Goal: Navigation & Orientation: Find specific page/section

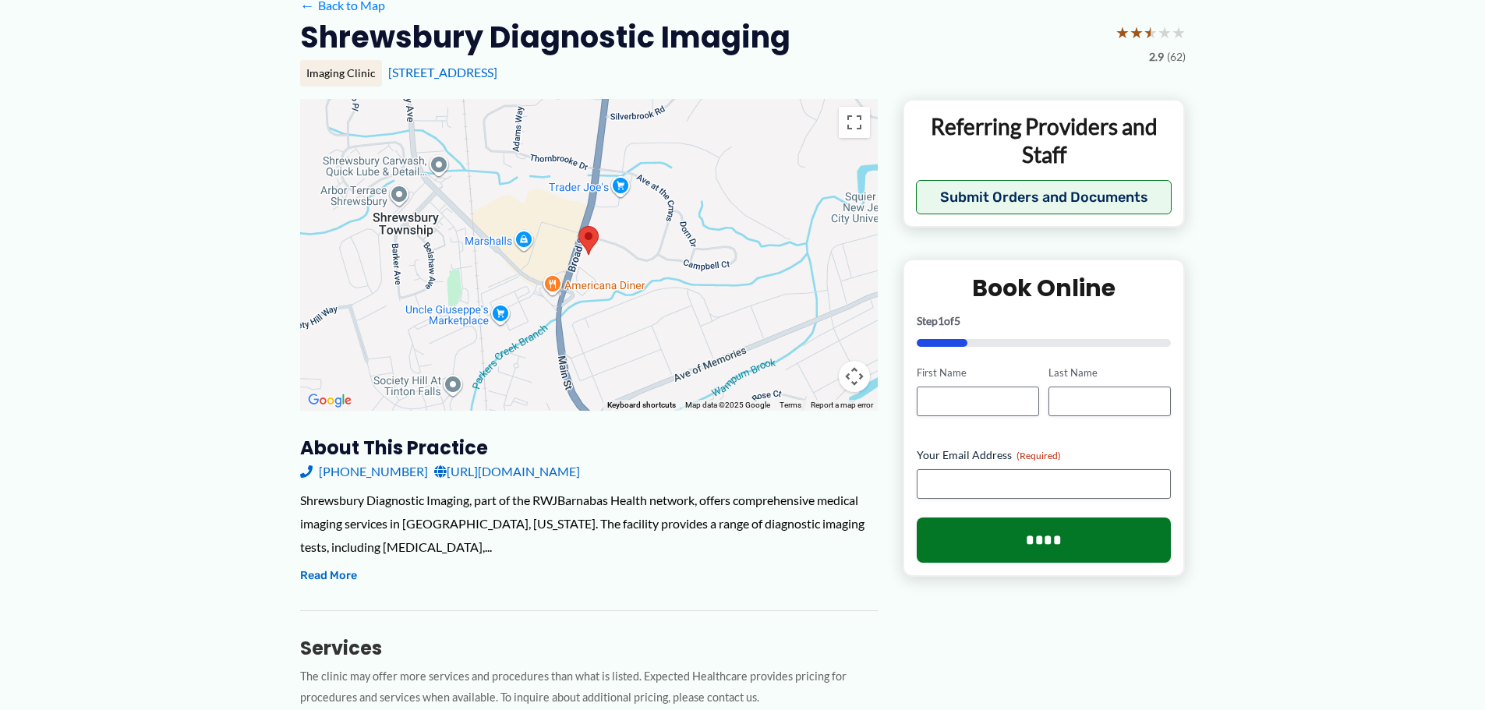
scroll to position [156, 0]
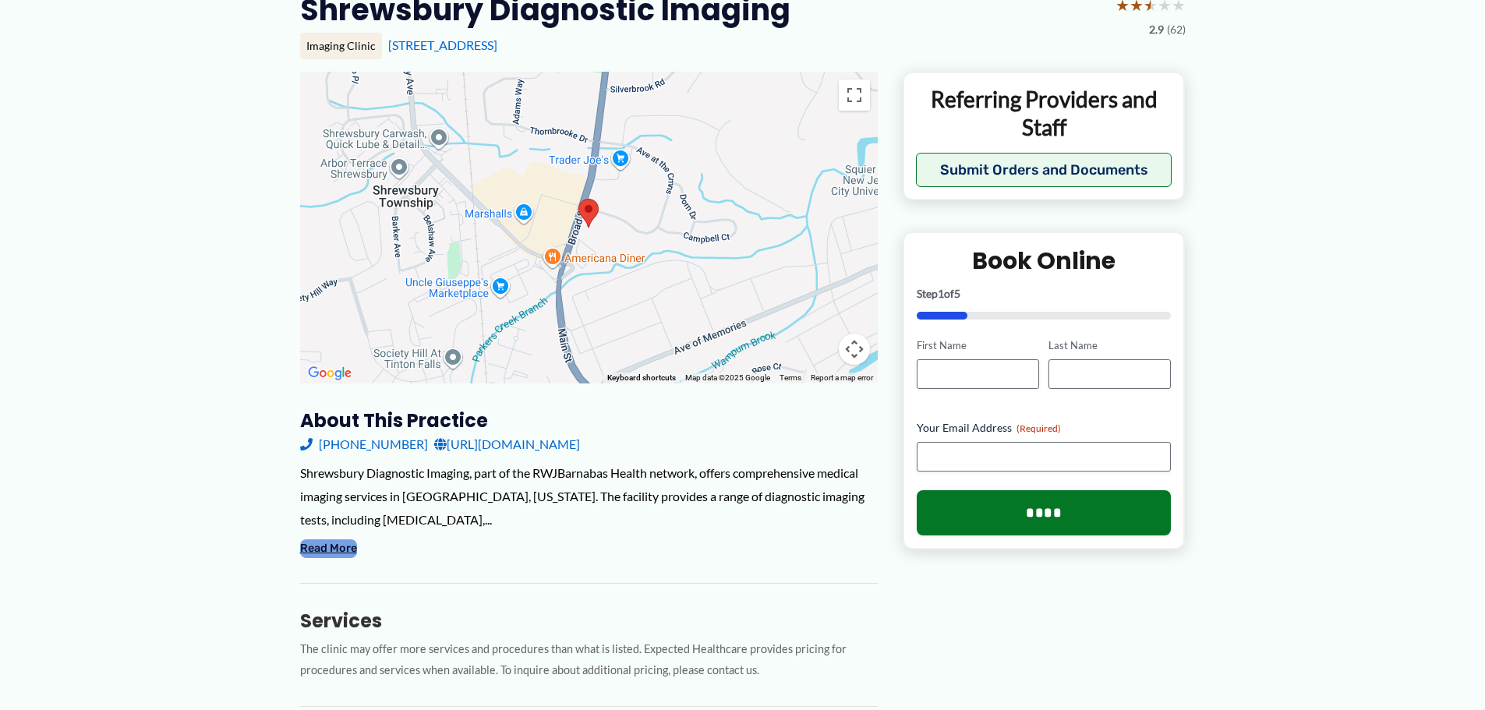
click at [313, 555] on button "Read More" at bounding box center [328, 548] width 57 height 19
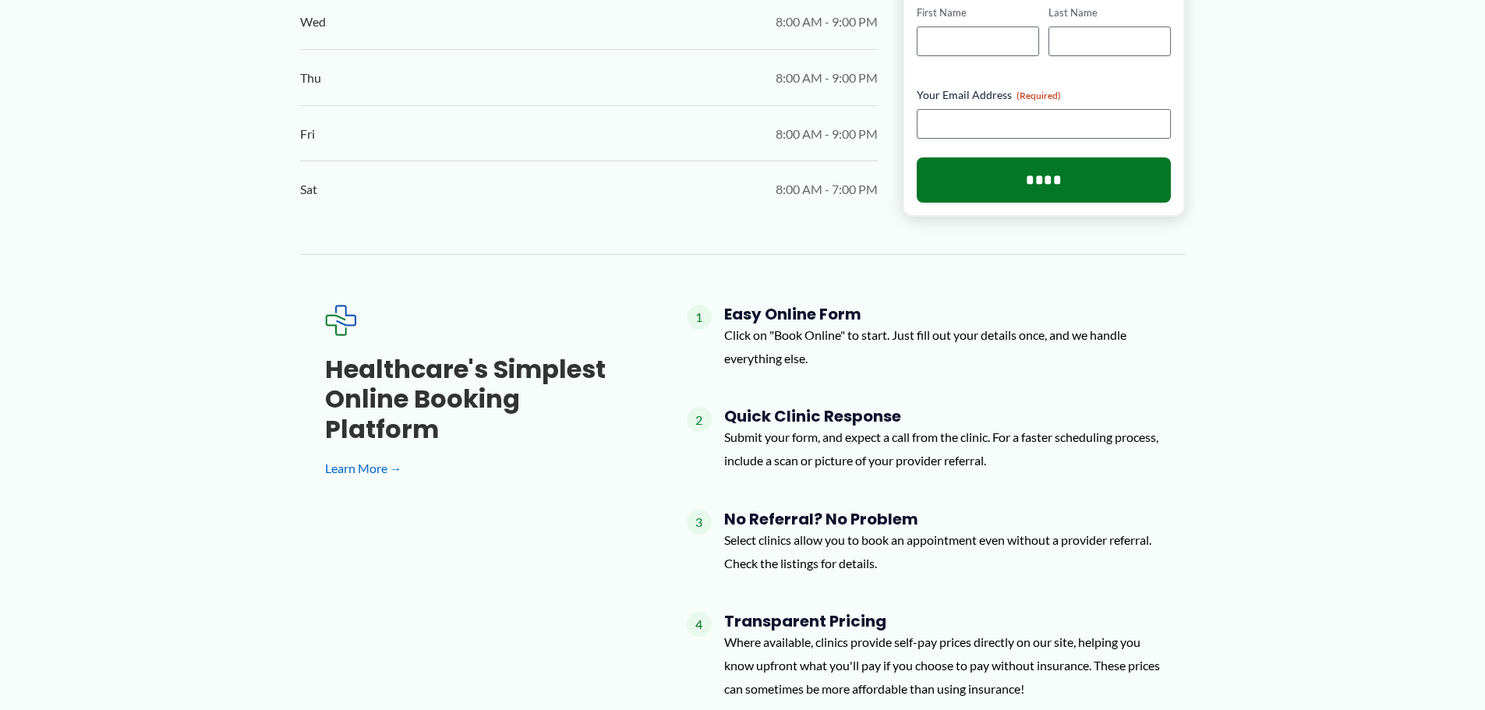
scroll to position [1320, 0]
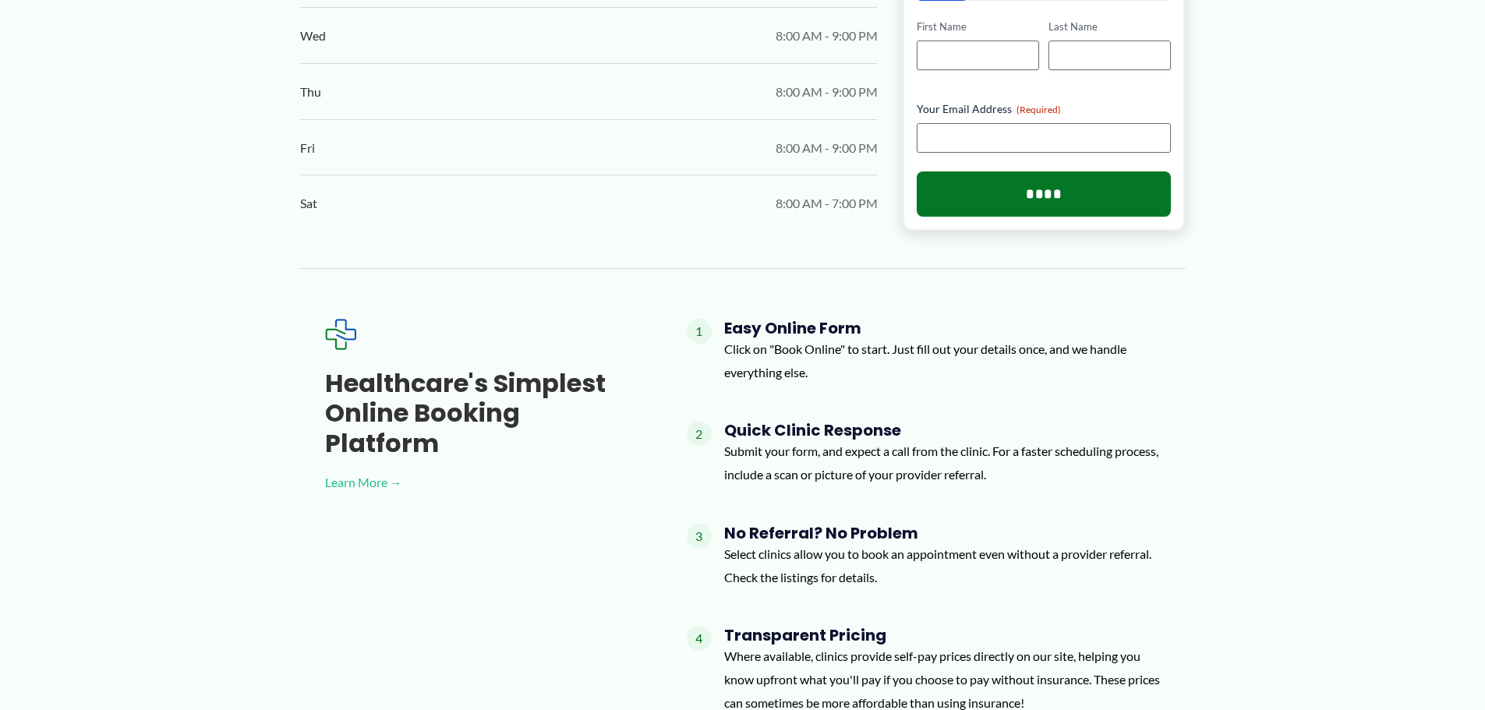
click at [336, 471] on link "Learn More →" at bounding box center [481, 482] width 312 height 23
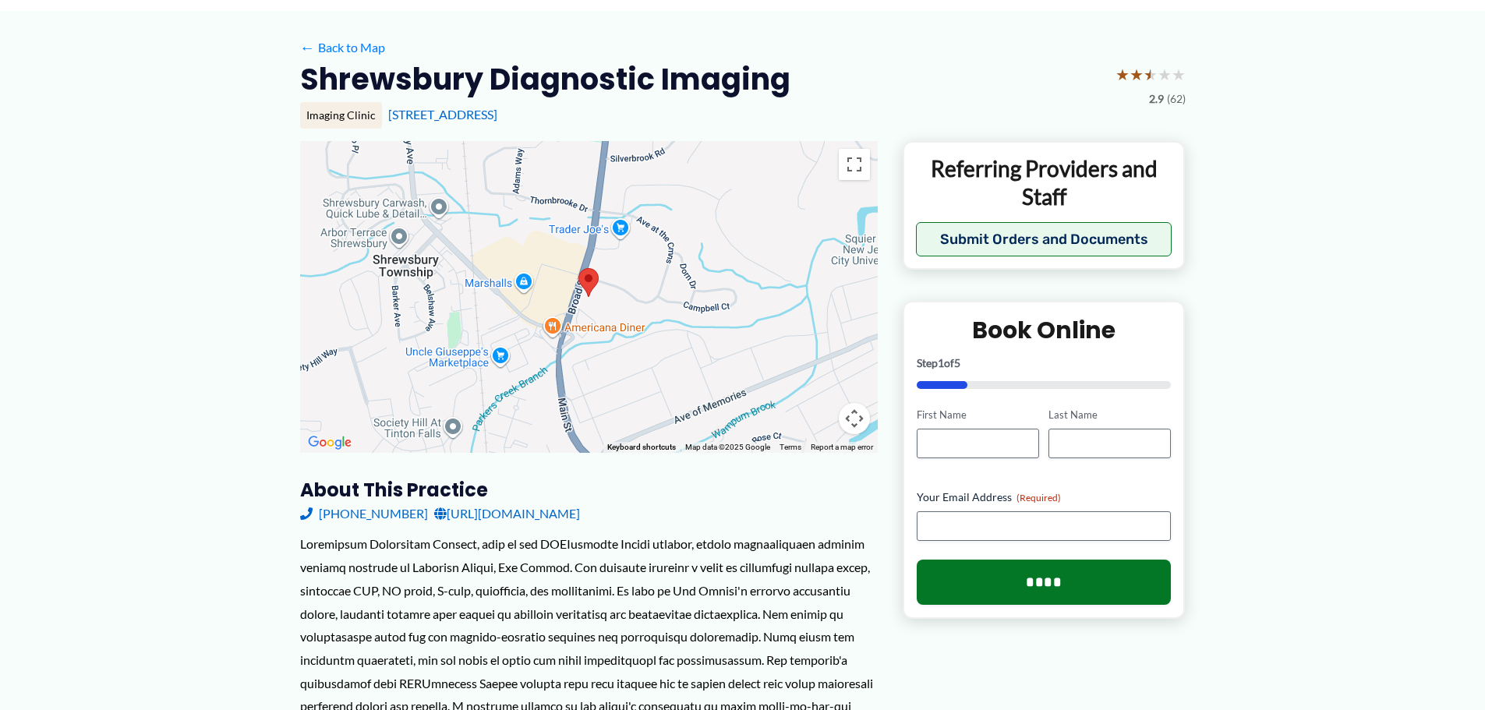
scroll to position [0, 0]
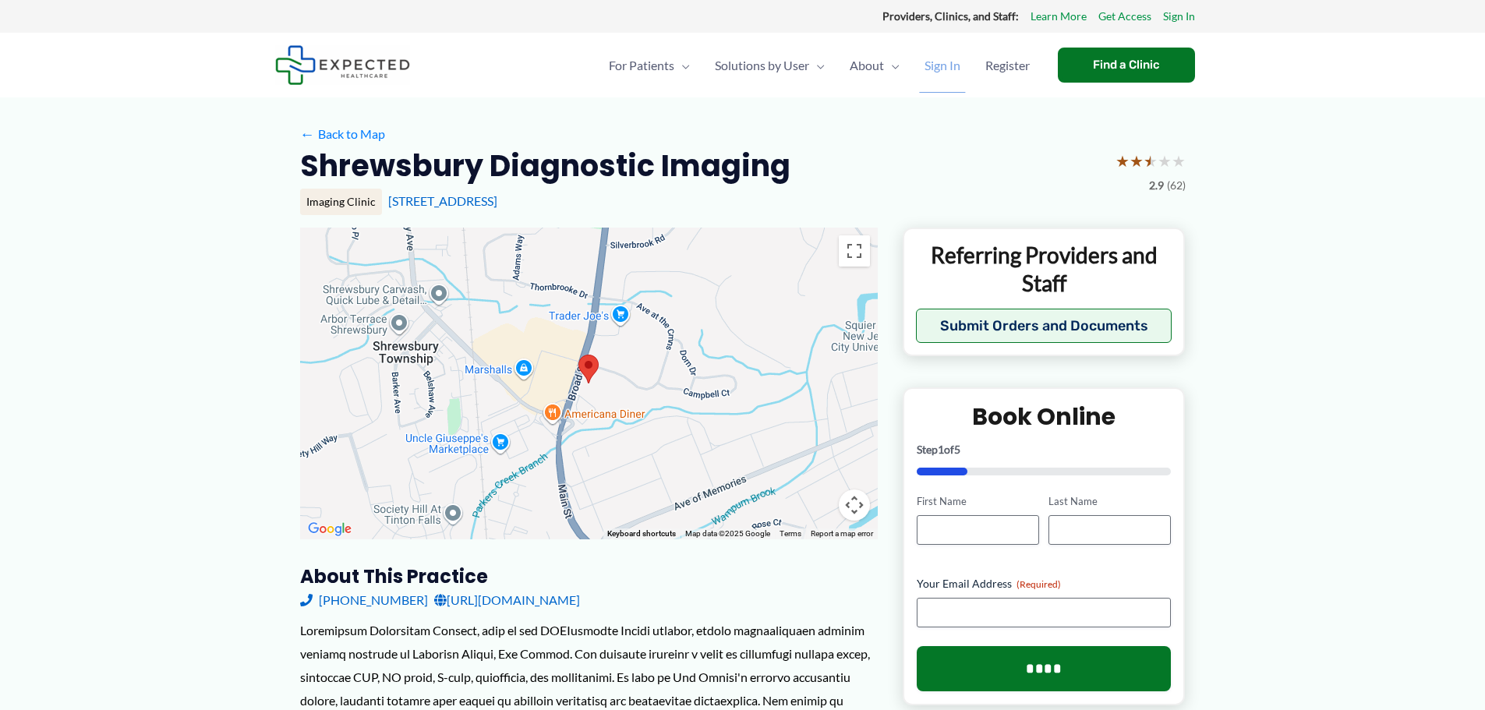
click at [943, 62] on span "Sign In" at bounding box center [943, 65] width 36 height 55
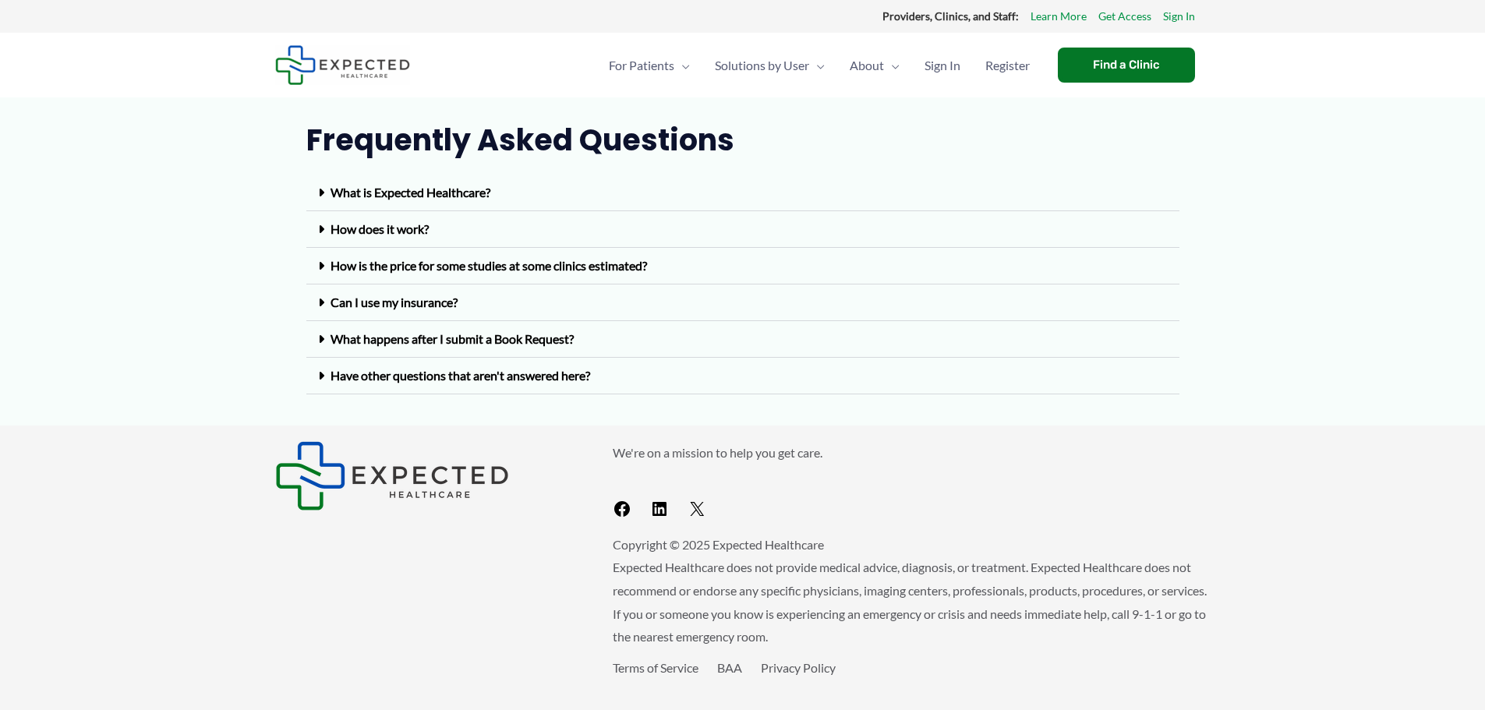
click at [479, 336] on link "What happens after I submit a Book Request?" at bounding box center [452, 338] width 243 height 15
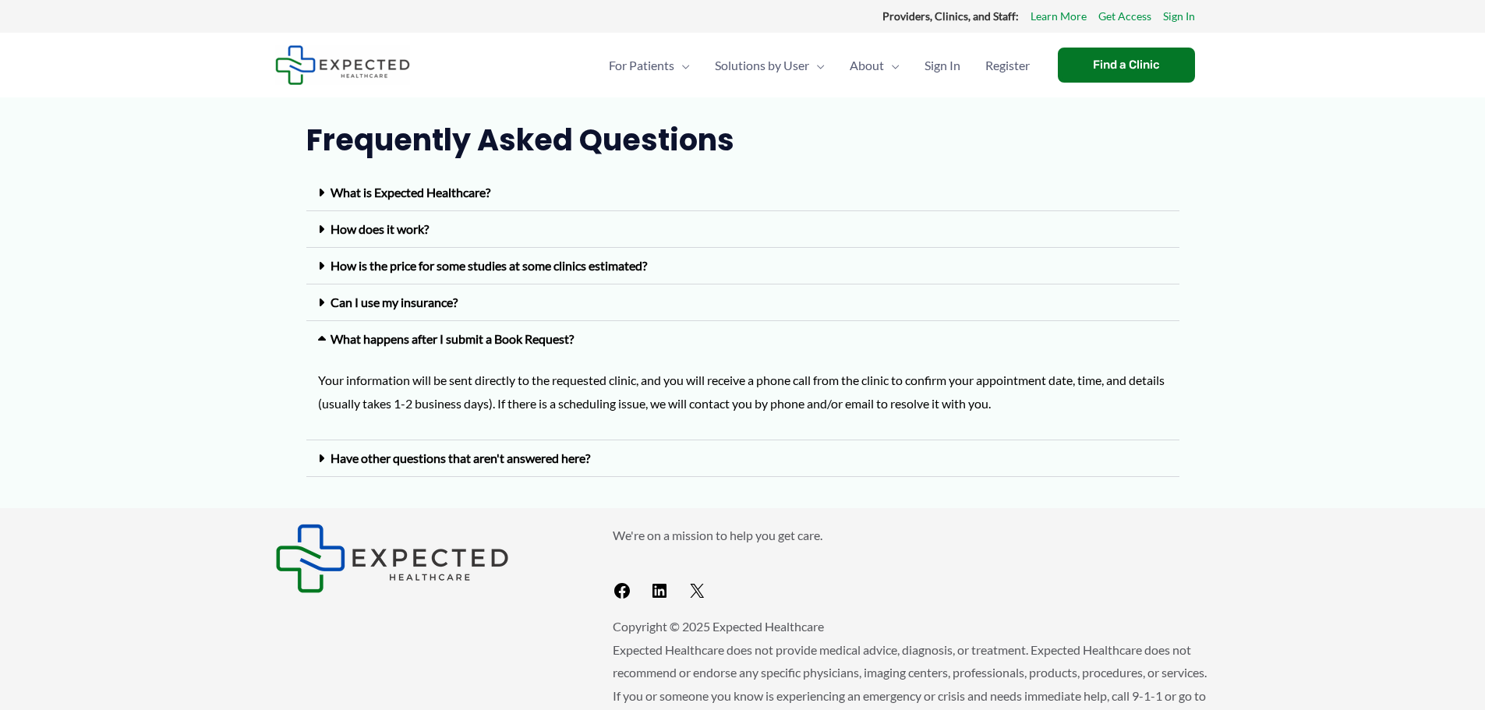
click at [479, 336] on link "What happens after I submit a Book Request?" at bounding box center [452, 338] width 243 height 15
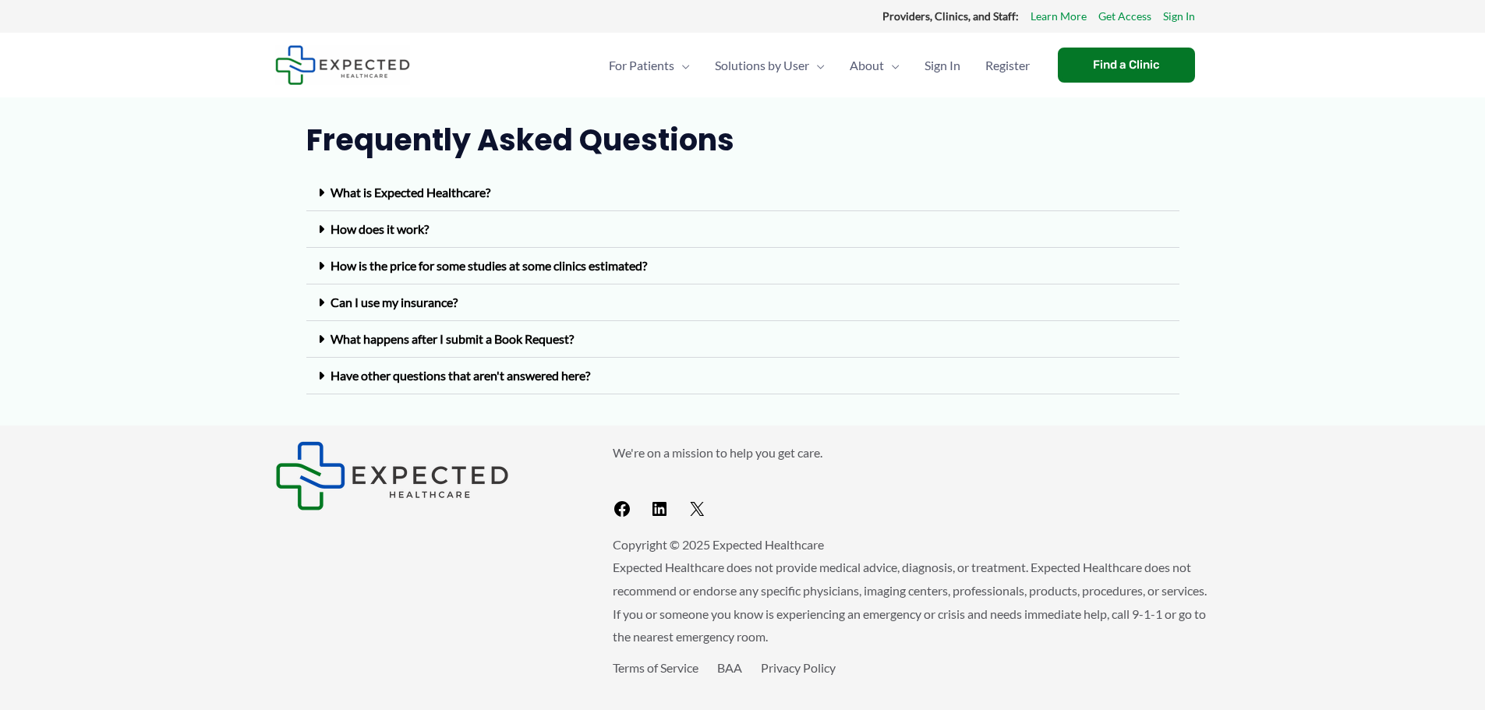
click at [478, 370] on link "Have other questions that aren't answered here?" at bounding box center [461, 375] width 260 height 15
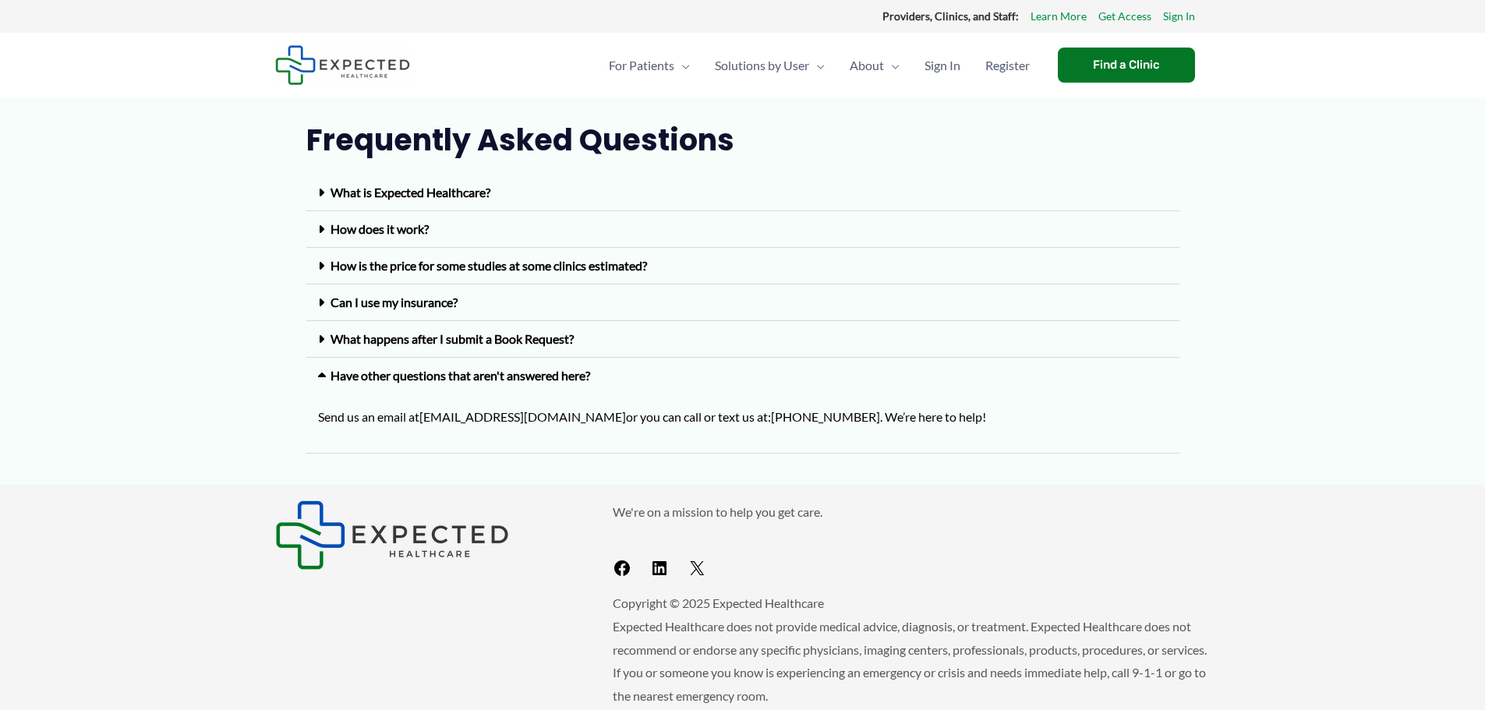
click at [419, 183] on div "What is Expected Healthcare?" at bounding box center [742, 193] width 873 height 37
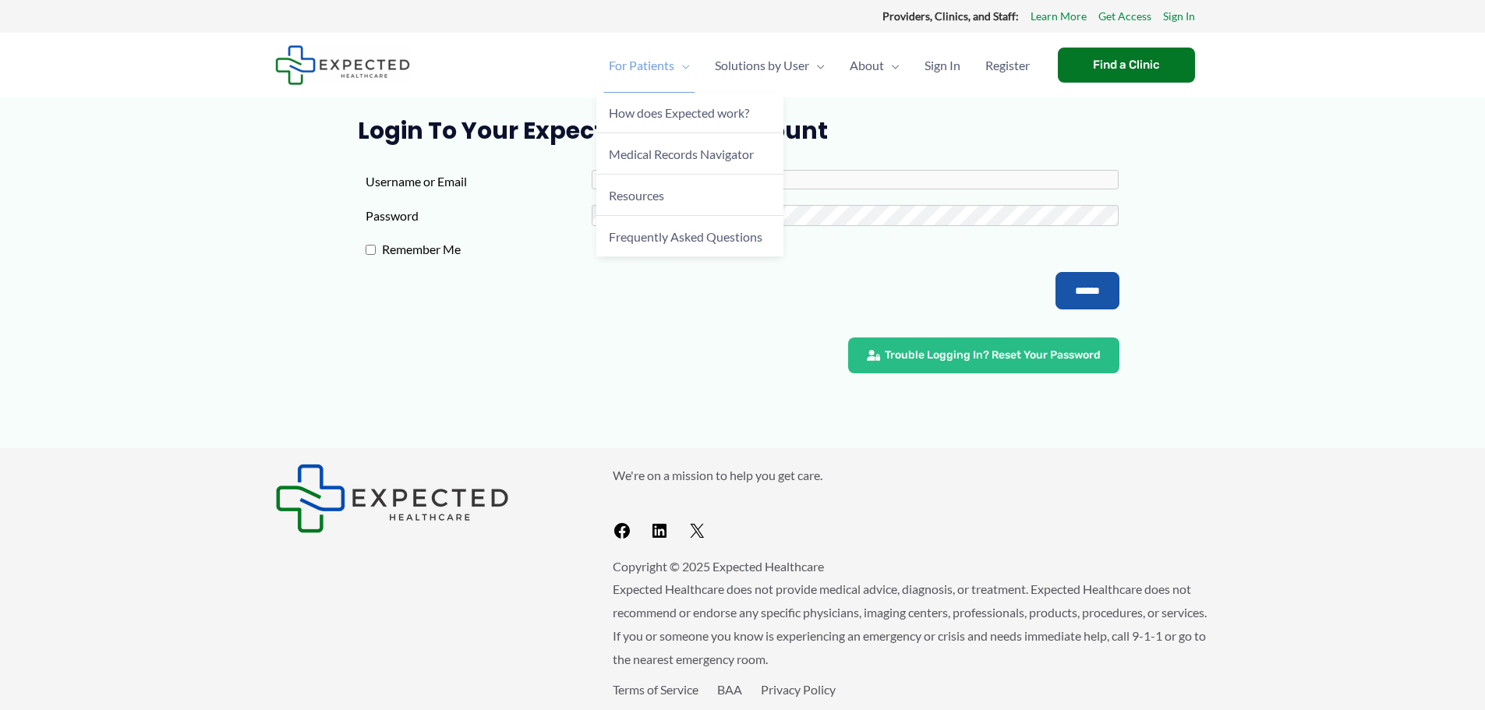
click at [621, 66] on span "For Patients" at bounding box center [641, 65] width 65 height 55
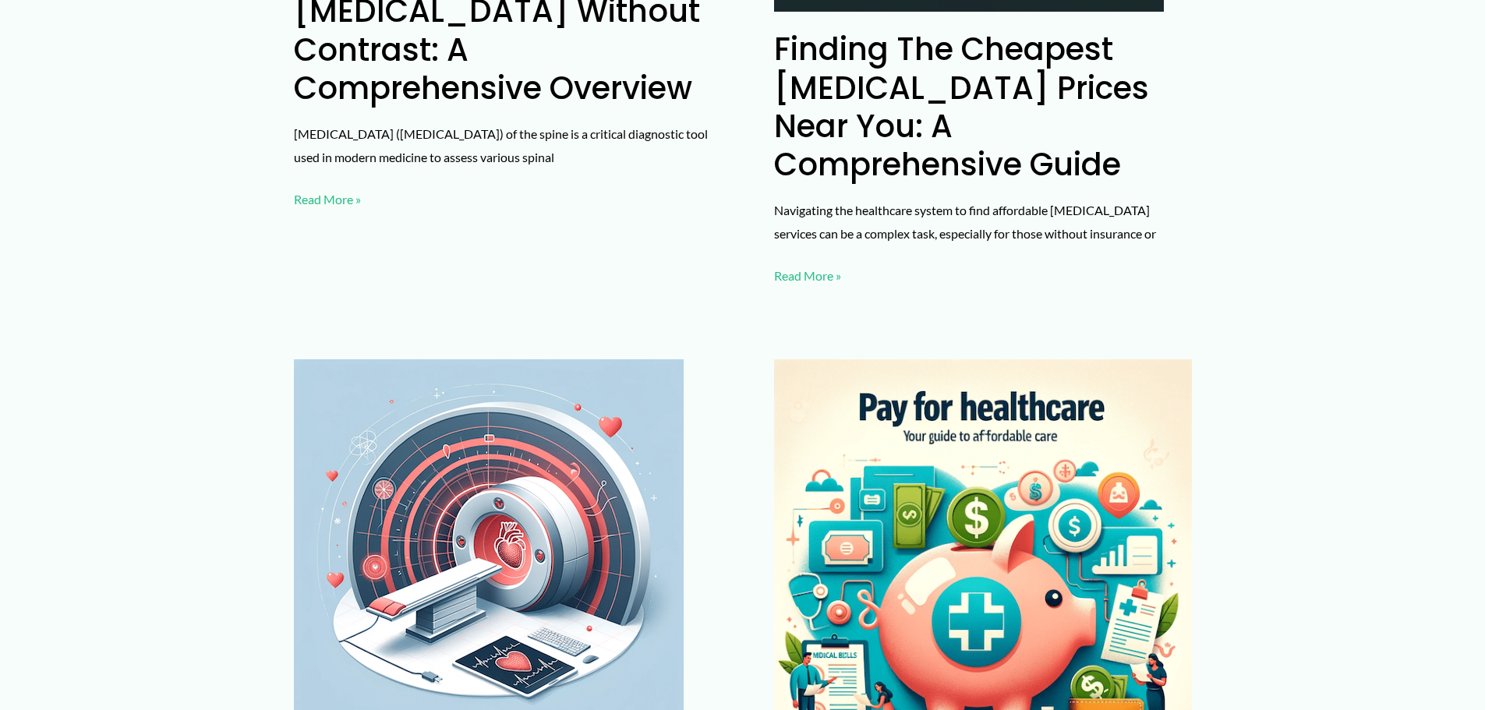
scroll to position [2806, 0]
